Goal: Check status

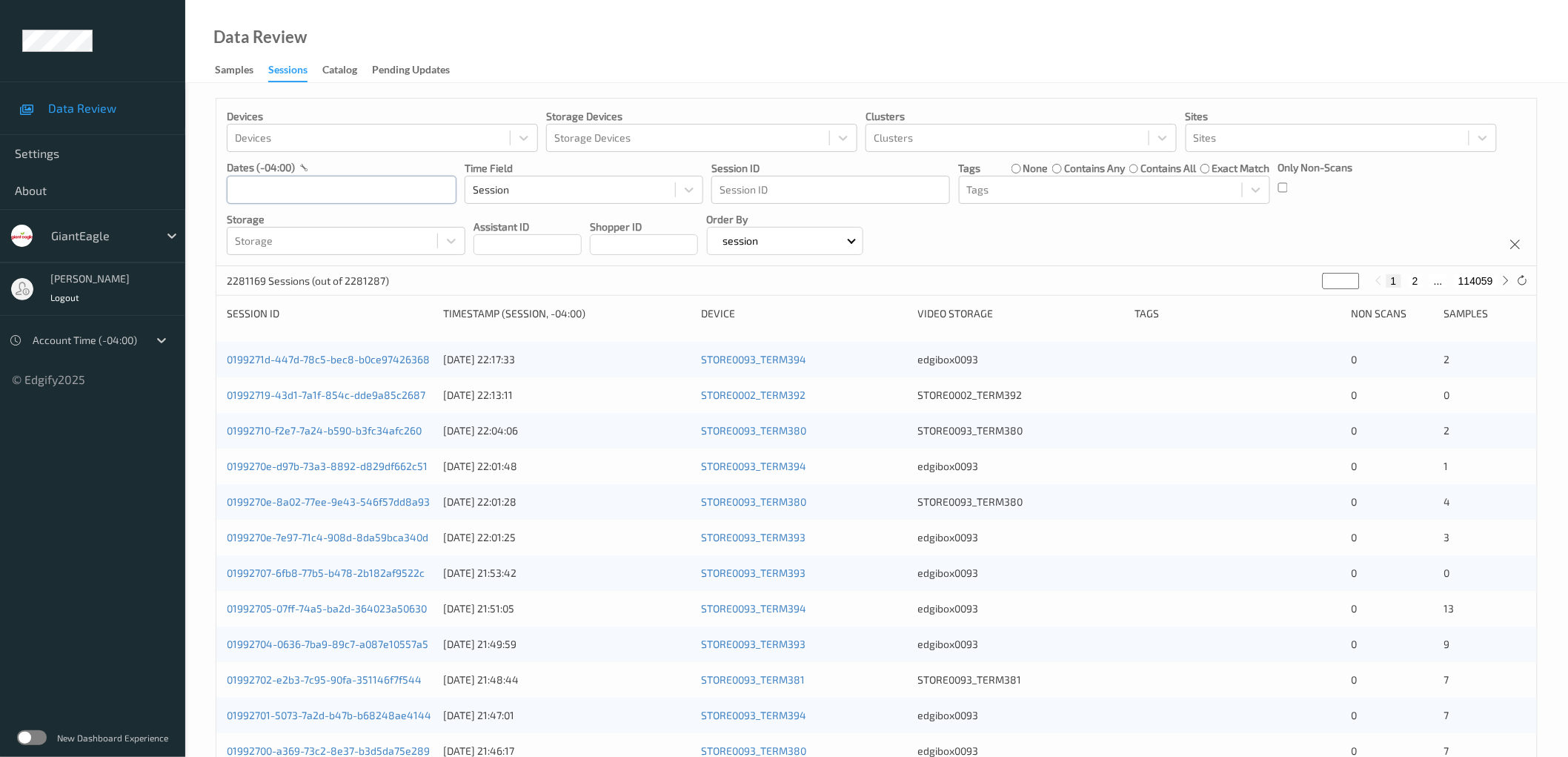
click at [358, 195] on input "text" at bounding box center [342, 190] width 229 height 28
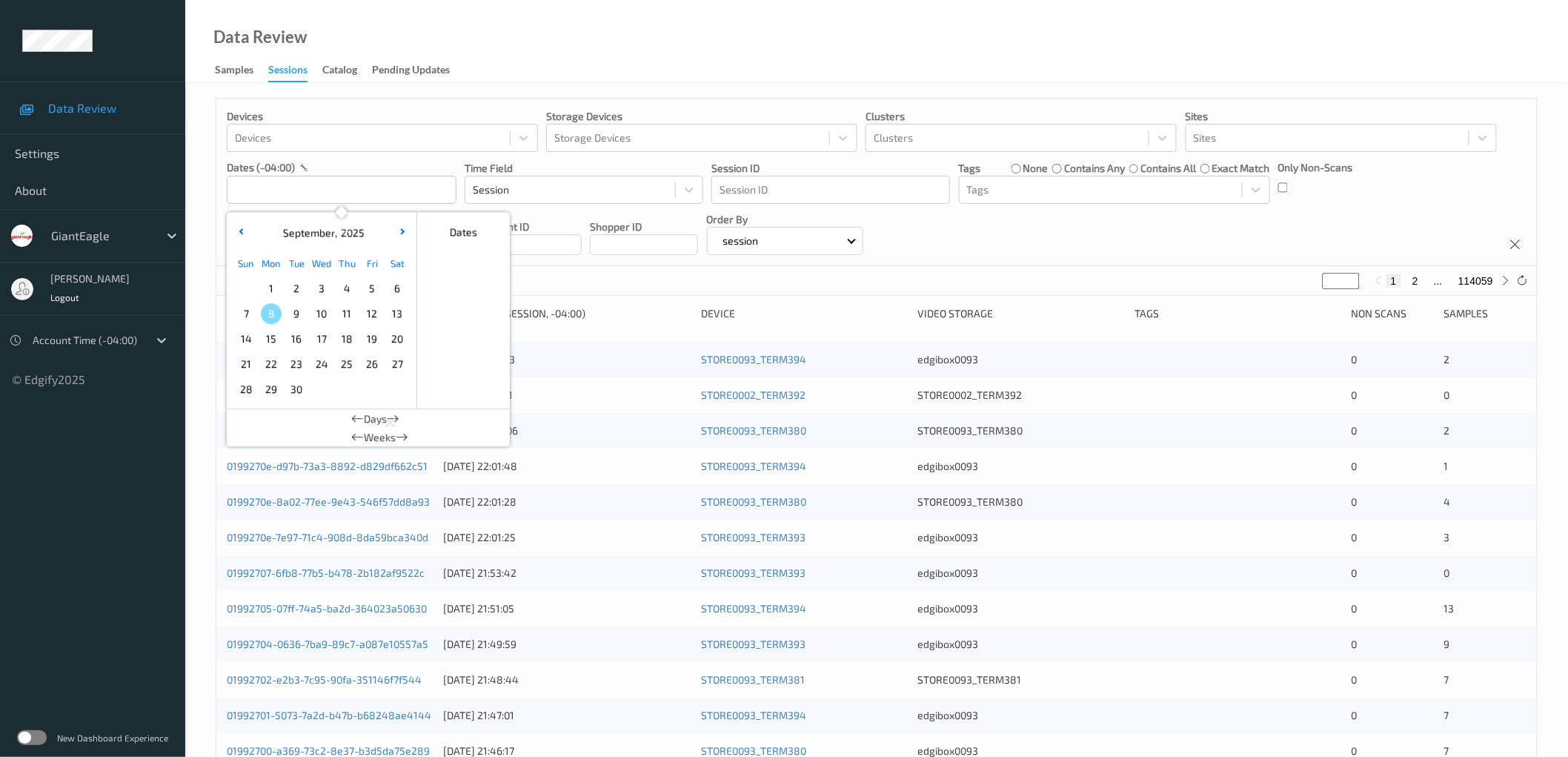
click at [400, 287] on span "6" at bounding box center [397, 288] width 20 height 20
click at [1004, 249] on div "Devices Devices Storage Devices Storage Devices Clusters Clusters Sites Sites d…" at bounding box center [876, 182] width 1321 height 167
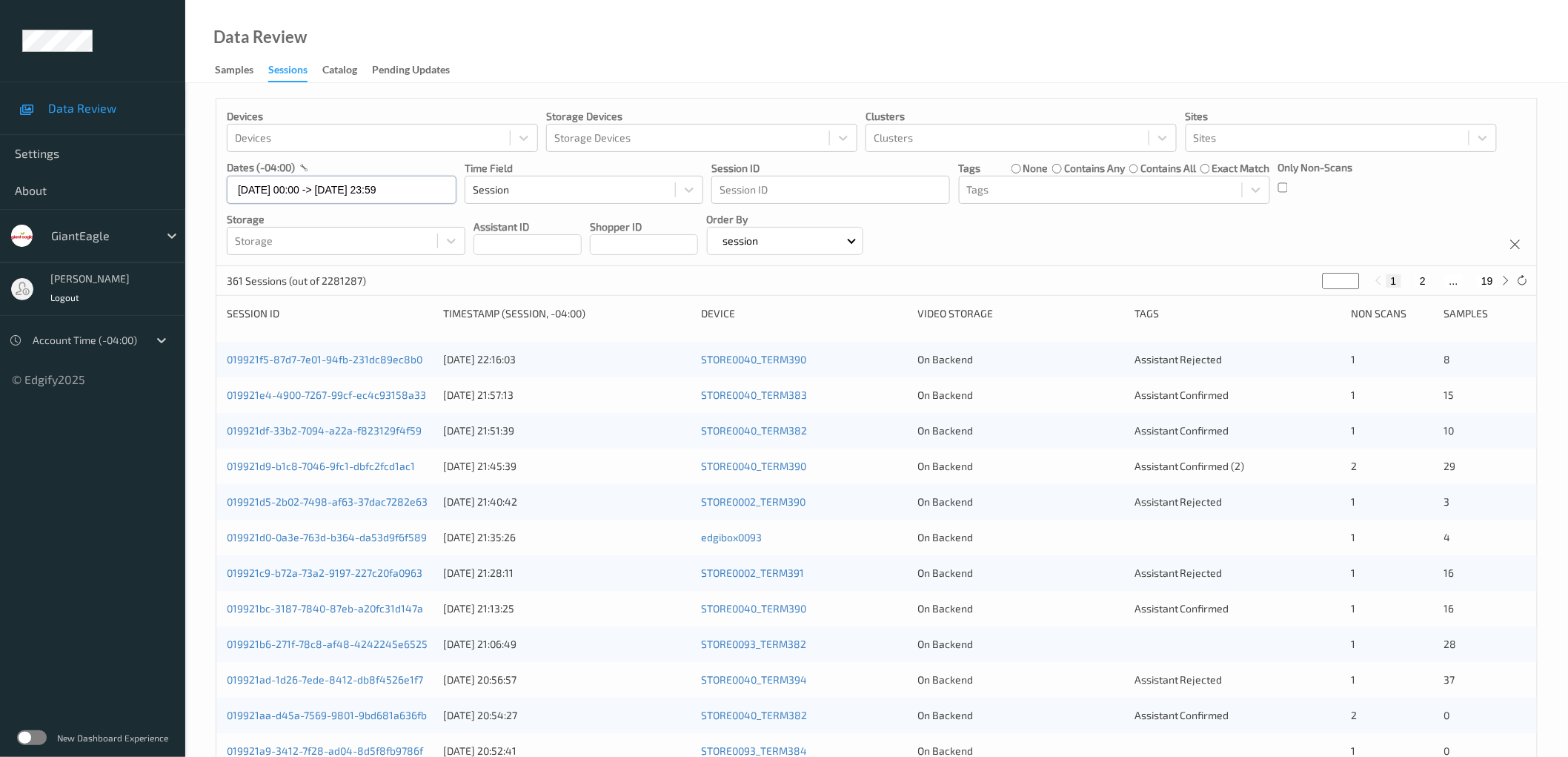
click at [394, 183] on input "06/09/2025 00:00 -> 06/09/2025 23:59" at bounding box center [342, 190] width 229 height 28
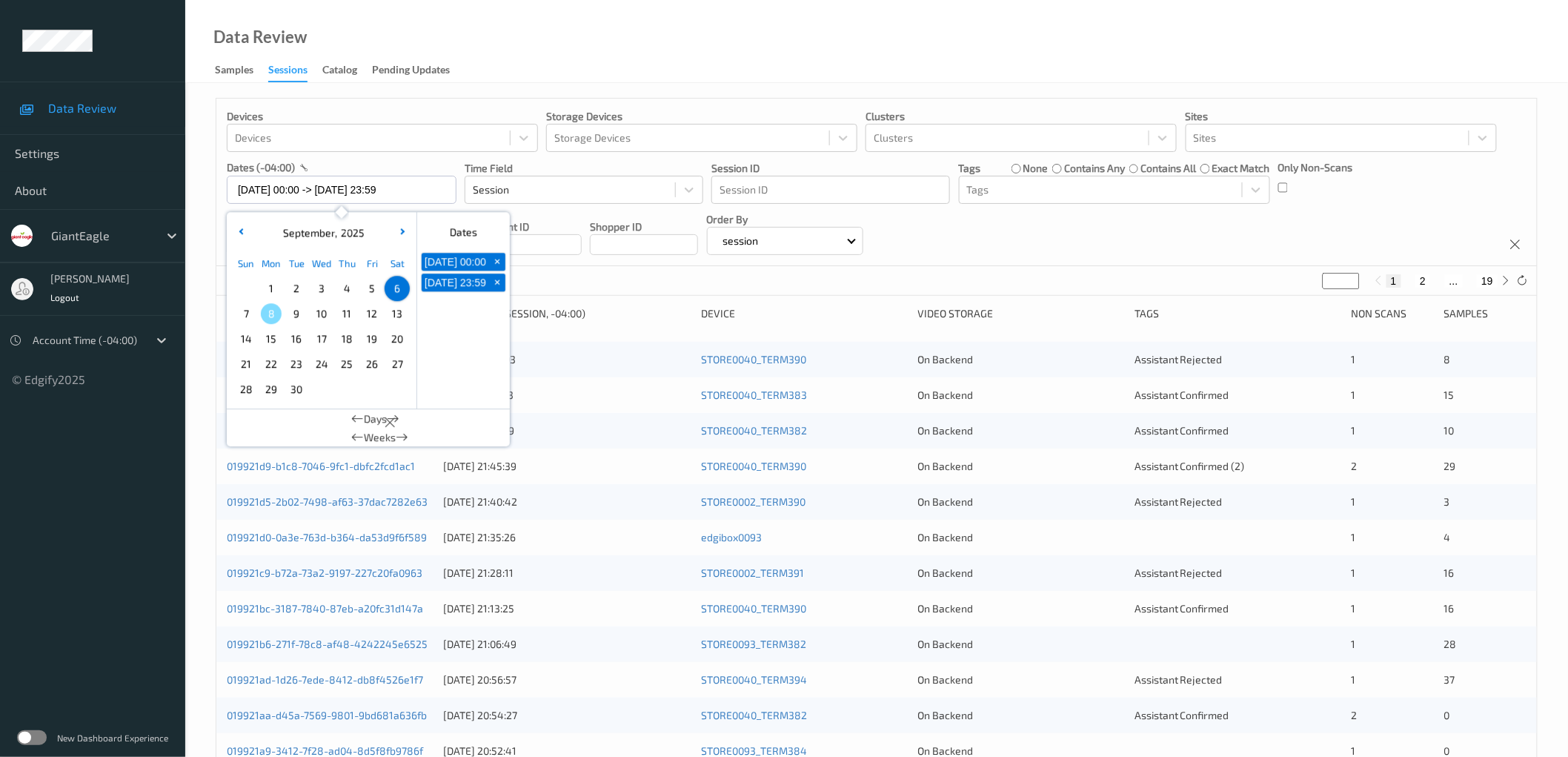
click at [243, 322] on span "7" at bounding box center [246, 314] width 20 height 20
type input "07/09/2025 00:00 -> 07/09/2025 23:59"
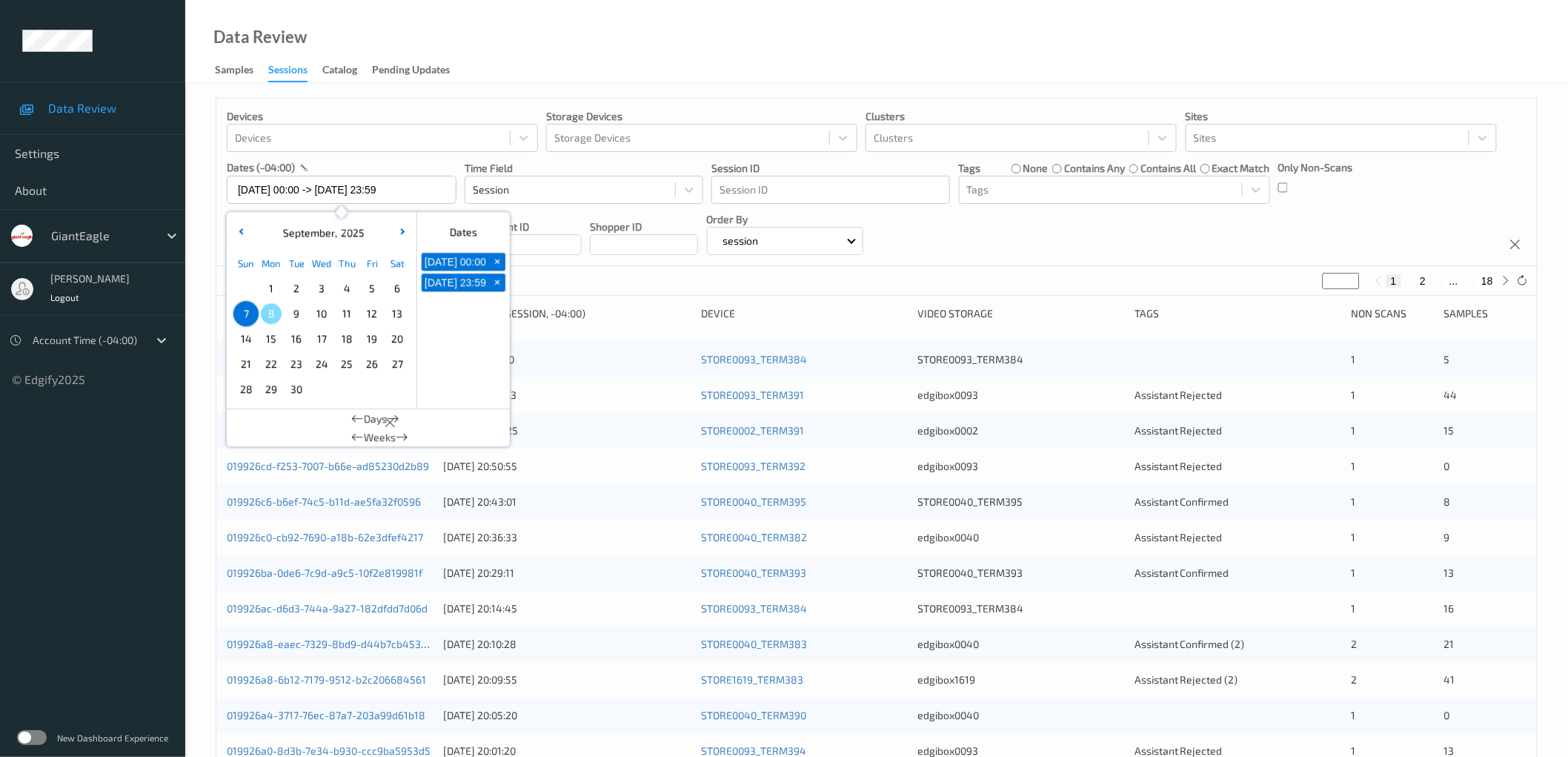
click at [1075, 235] on div "Devices Devices Storage Devices Storage Devices Clusters Clusters Sites Sites d…" at bounding box center [876, 182] width 1321 height 167
